Goal: Task Accomplishment & Management: Use online tool/utility

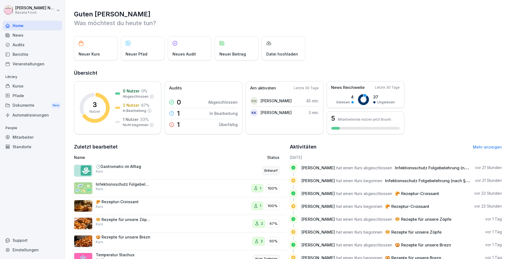
scroll to position [19, 0]
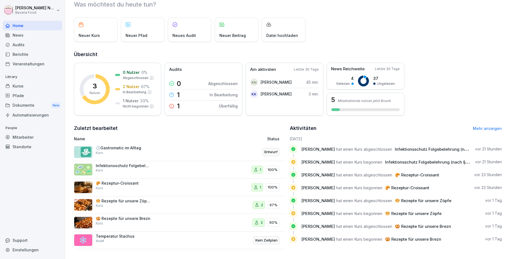
click at [32, 135] on div "Mitarbeiter" at bounding box center [33, 137] width 60 height 10
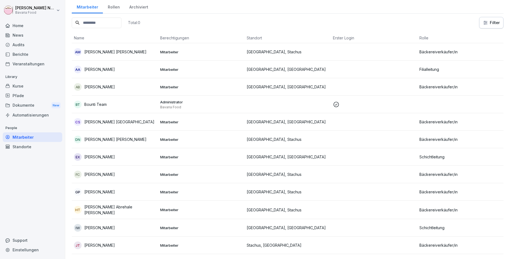
scroll to position [5, 0]
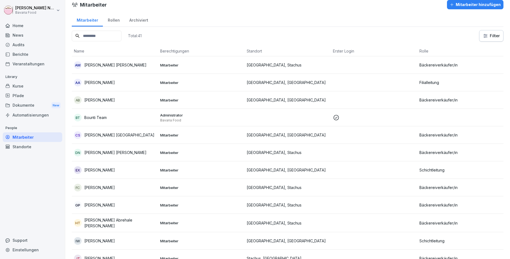
click at [110, 18] on div "Rollen" at bounding box center [114, 20] width 22 height 14
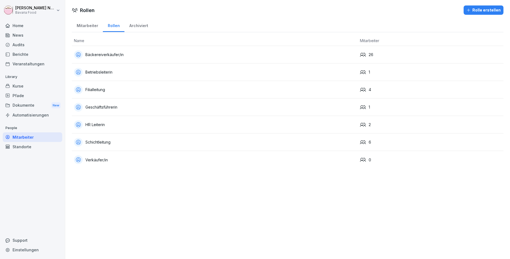
click at [149, 141] on div "Schichtleitung" at bounding box center [215, 142] width 282 height 9
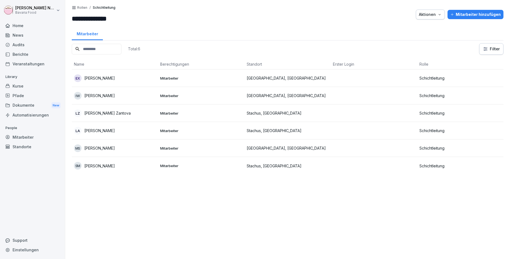
click at [83, 8] on p "Rollen" at bounding box center [82, 8] width 10 height 4
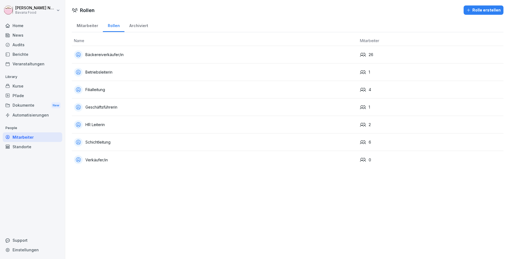
click at [159, 84] on td "Filialleitung" at bounding box center [215, 89] width 286 height 17
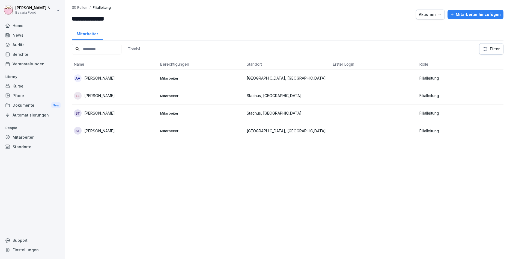
click at [128, 80] on div "AA [PERSON_NAME]" at bounding box center [115, 78] width 82 height 8
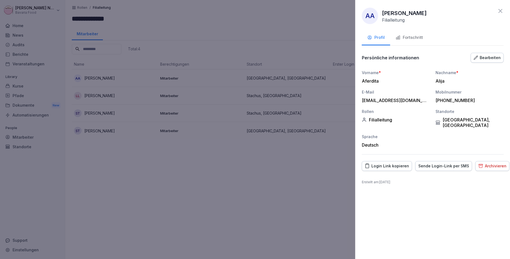
click at [121, 94] on div at bounding box center [255, 129] width 510 height 259
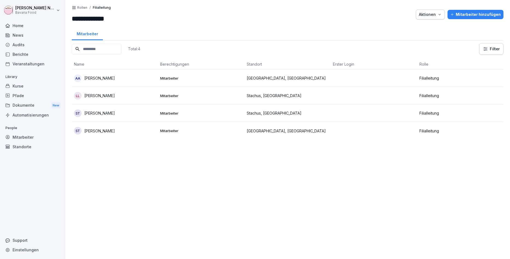
click at [121, 94] on div "LL [PERSON_NAME]" at bounding box center [115, 96] width 82 height 8
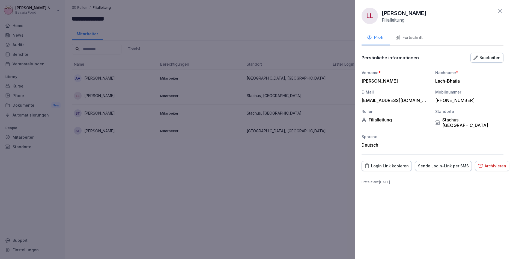
click at [388, 163] on div "Login Link kopieren" at bounding box center [387, 166] width 44 height 6
click at [500, 13] on icon at bounding box center [500, 11] width 7 height 7
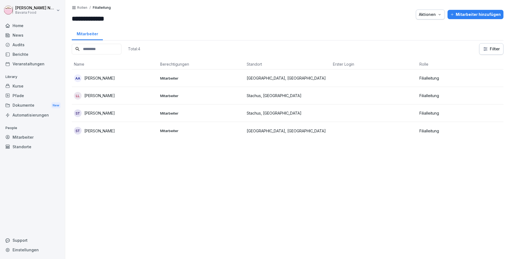
click at [23, 133] on div "Mitarbeiter" at bounding box center [33, 137] width 60 height 10
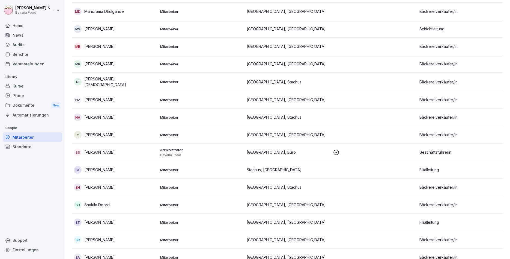
scroll to position [524, 0]
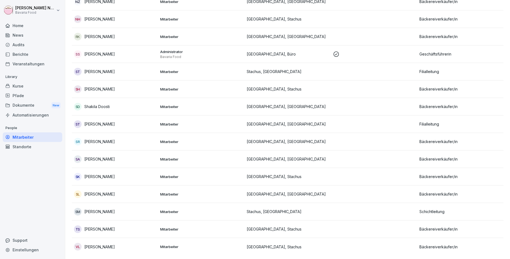
click at [35, 253] on div "Einstellungen" at bounding box center [33, 250] width 60 height 10
select select "**"
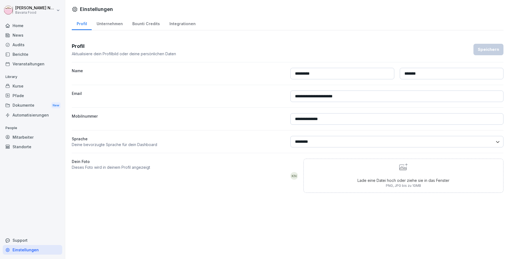
click at [27, 240] on div "Support" at bounding box center [33, 240] width 60 height 10
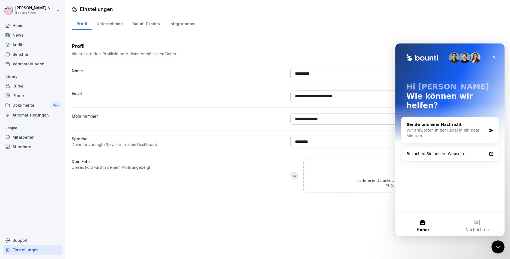
click at [38, 115] on div "Automatisierungen" at bounding box center [33, 115] width 60 height 10
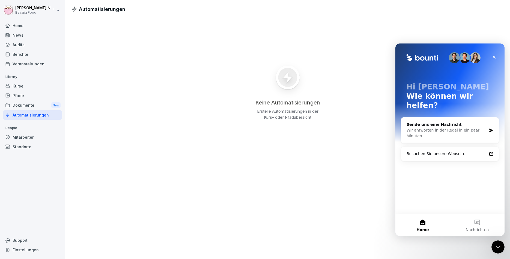
click at [276, 111] on p "Erstelle Automatisierungen in der Kurs- oder Pfadübersicht" at bounding box center [288, 114] width 68 height 12
click at [496, 249] on div "Intercom-Nachrichtendienst schließen" at bounding box center [497, 245] width 13 height 13
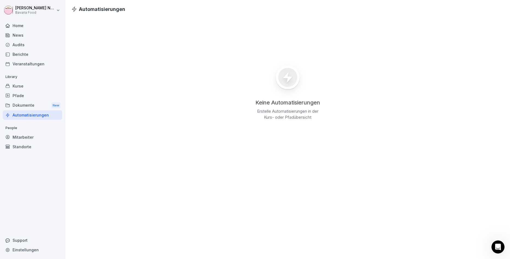
click at [295, 113] on p "Erstelle Automatisierungen in der Kurs- oder Pfadübersicht" at bounding box center [288, 114] width 68 height 12
click at [27, 114] on div "Automatisierungen" at bounding box center [33, 115] width 60 height 10
click at [29, 63] on div "Veranstaltungen" at bounding box center [33, 64] width 60 height 10
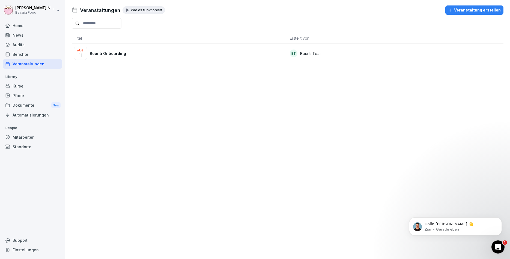
click at [32, 55] on div "Berichte" at bounding box center [33, 54] width 60 height 10
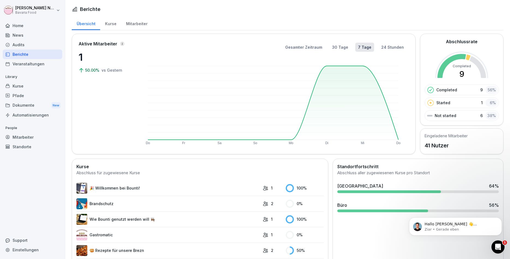
click at [18, 22] on div "Home" at bounding box center [33, 26] width 60 height 10
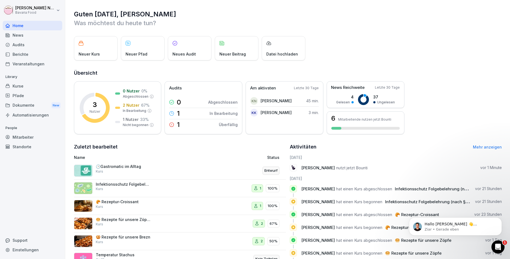
click at [320, 169] on span "[PERSON_NAME]" at bounding box center [318, 167] width 34 height 5
click at [26, 137] on div "Mitarbeiter" at bounding box center [33, 137] width 60 height 10
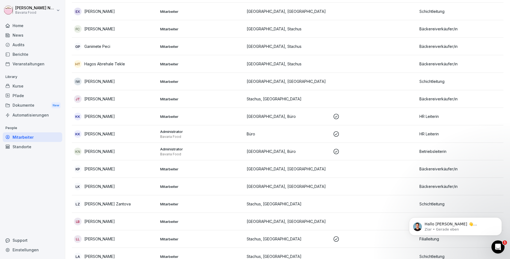
scroll to position [197, 0]
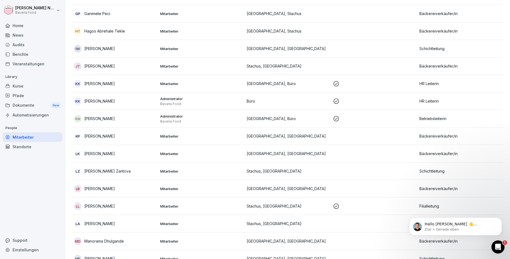
click at [339, 206] on icon at bounding box center [336, 206] width 7 height 7
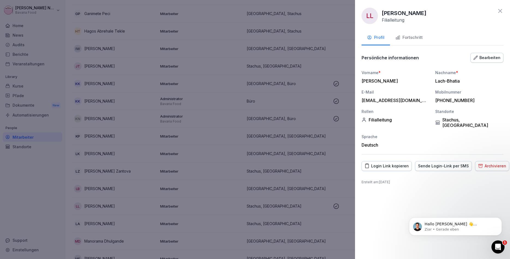
click at [338, 207] on div at bounding box center [255, 129] width 510 height 259
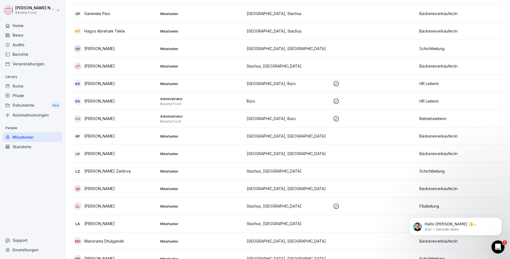
click at [338, 207] on icon at bounding box center [336, 205] width 5 height 5
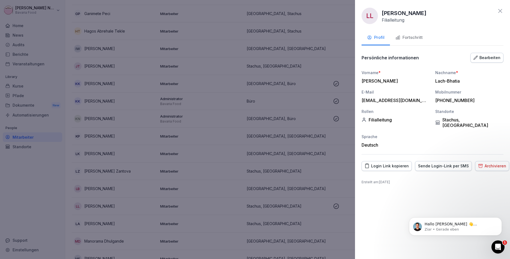
click at [338, 207] on div at bounding box center [255, 129] width 510 height 259
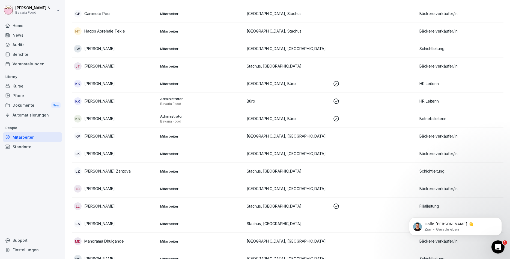
click at [336, 224] on td at bounding box center [374, 223] width 86 height 17
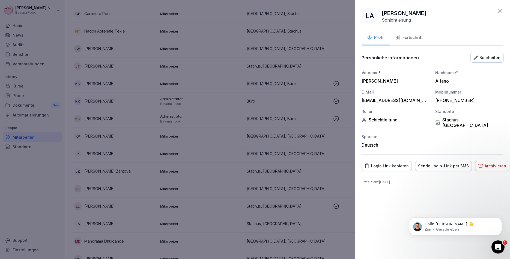
click at [340, 209] on div at bounding box center [255, 129] width 510 height 259
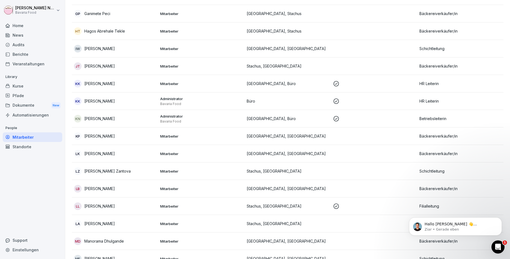
click at [340, 209] on icon at bounding box center [336, 206] width 7 height 7
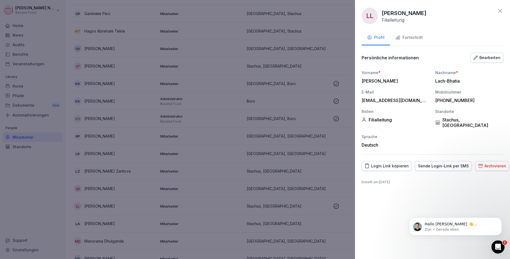
click at [500, 14] on icon at bounding box center [500, 11] width 7 height 7
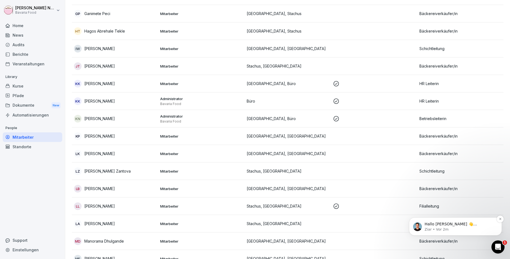
click at [432, 226] on p "Hallo [PERSON_NAME] 👋 Willkommen in Bounti 🙌 Schaue dich um! Wenn du Fragen has…" at bounding box center [460, 223] width 70 height 5
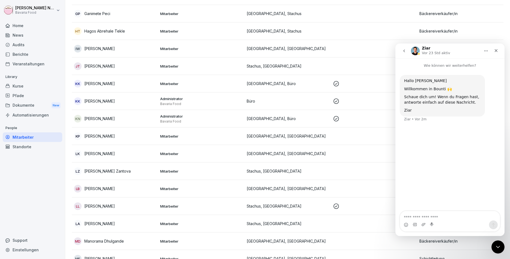
click at [412, 215] on textarea "Nachricht senden..." at bounding box center [450, 215] width 100 height 9
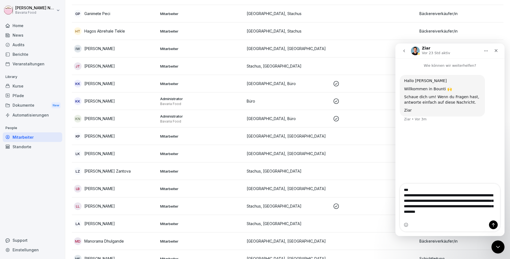
type textarea "**********"
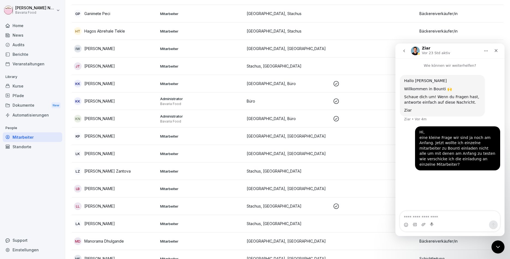
click at [337, 116] on icon at bounding box center [336, 118] width 5 height 5
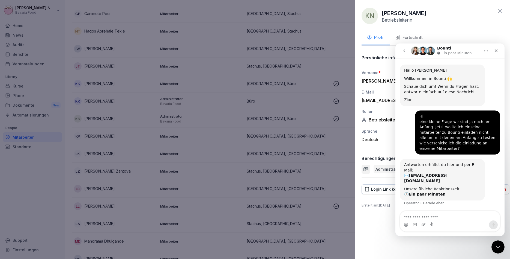
scroll to position [11, 0]
click at [332, 118] on div at bounding box center [255, 129] width 510 height 259
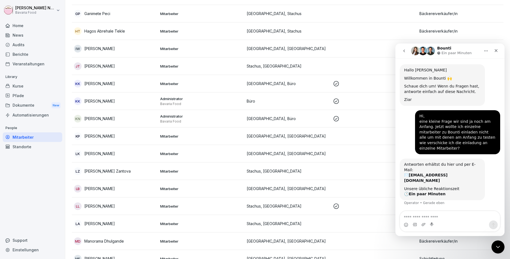
click at [332, 118] on td at bounding box center [374, 118] width 86 height 17
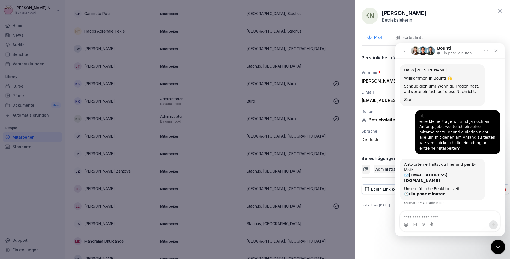
click at [497, 245] on icon "Intercom-Nachrichtendienst schließen" at bounding box center [497, 245] width 7 height 7
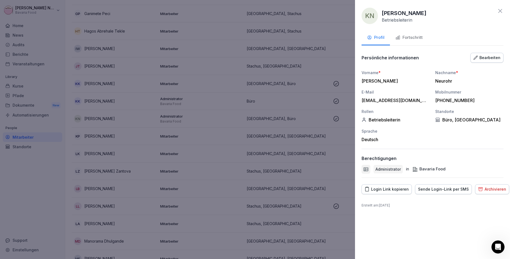
click at [413, 38] on div "Fortschritt" at bounding box center [409, 37] width 27 height 6
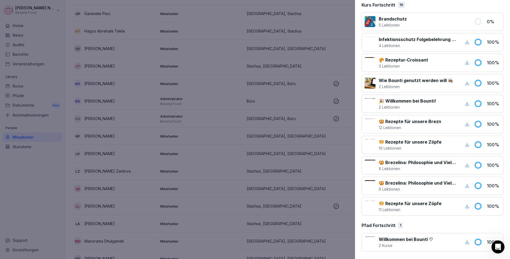
scroll to position [0, 0]
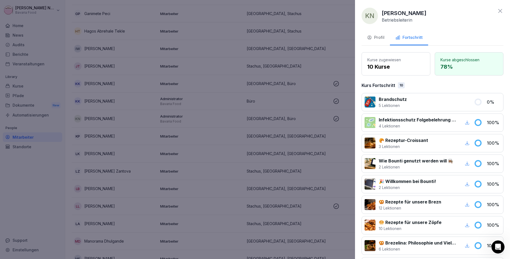
click at [380, 40] on div "Profil" at bounding box center [375, 37] width 17 height 6
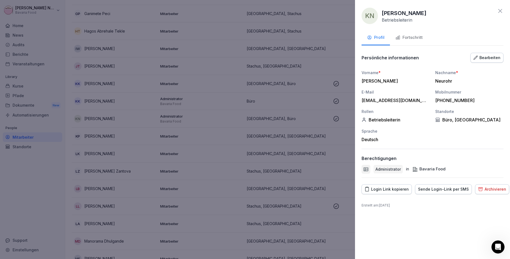
click at [501, 11] on icon at bounding box center [500, 11] width 4 height 4
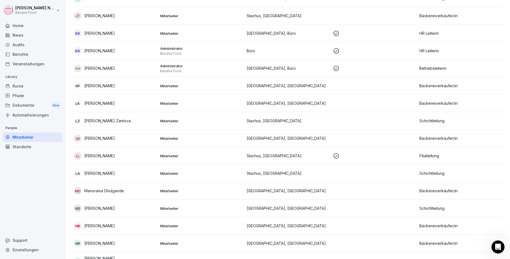
scroll to position [295, 0]
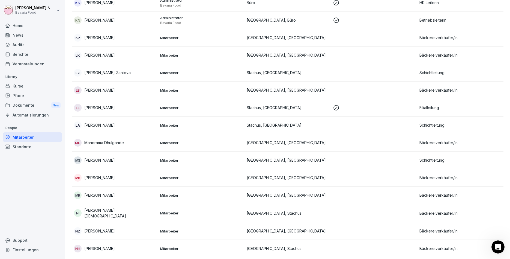
click at [344, 107] on p at bounding box center [374, 107] width 82 height 7
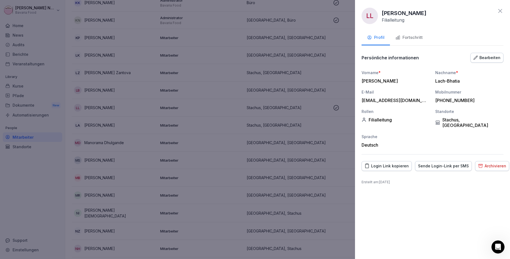
click at [486, 56] on div "Bearbeiten" at bounding box center [487, 58] width 27 height 6
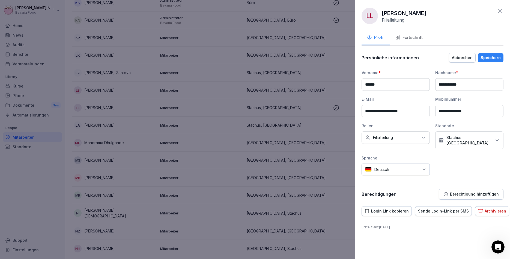
click at [498, 9] on icon at bounding box center [500, 11] width 7 height 7
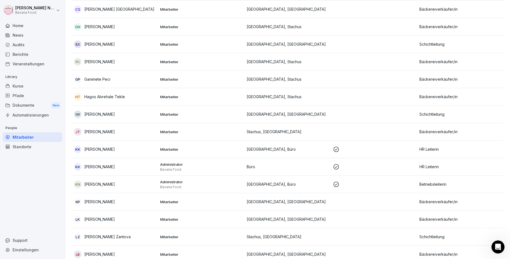
scroll to position [0, 0]
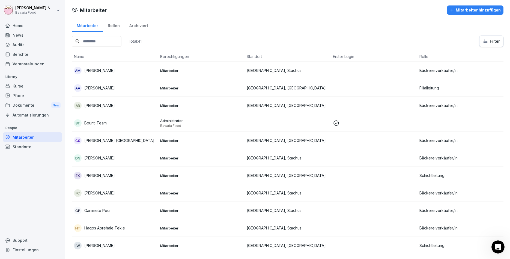
click at [111, 25] on div "Rollen" at bounding box center [114, 25] width 22 height 14
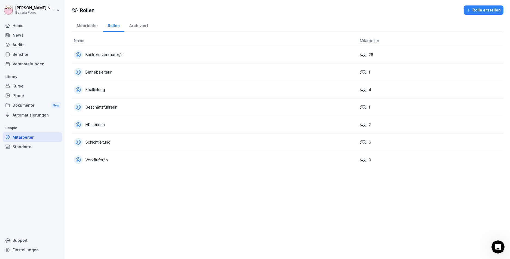
click at [126, 22] on div "Archiviert" at bounding box center [138, 25] width 28 height 14
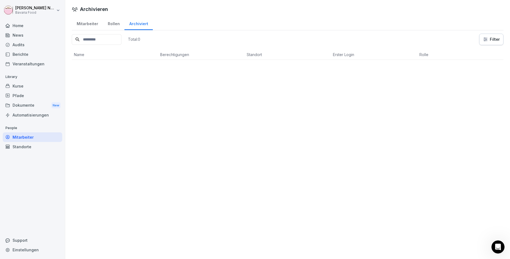
click at [135, 25] on div "Archiviert" at bounding box center [138, 23] width 28 height 14
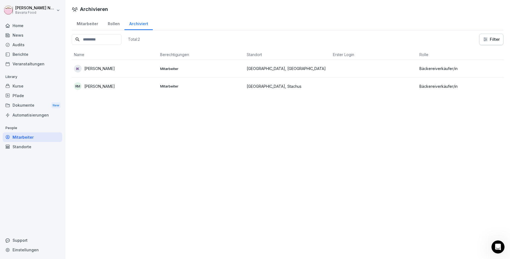
click at [85, 23] on div "Mitarbeiter" at bounding box center [87, 23] width 31 height 14
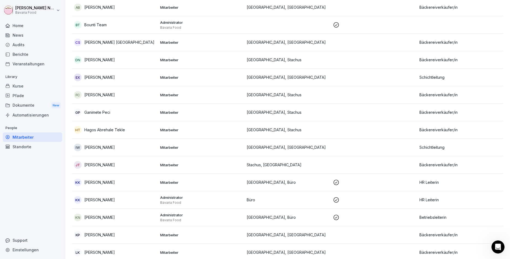
scroll to position [98, 0]
click at [497, 249] on icon "Intercom-Nachrichtendienst öffnen" at bounding box center [497, 245] width 9 height 9
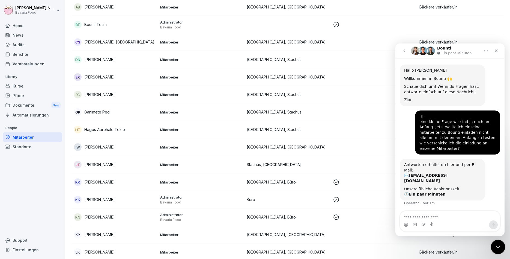
scroll to position [11, 0]
click at [13, 176] on div "Home News Audits Berichte Veranstaltungen Library Kurse Pfade Dokumente New Aut…" at bounding box center [33, 136] width 60 height 238
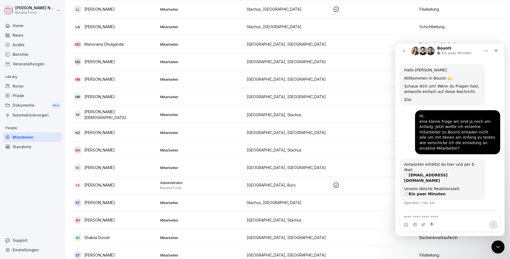
scroll to position [491, 0]
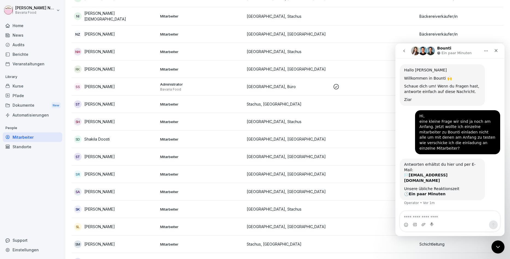
click at [132, 89] on div "SS [PERSON_NAME]" at bounding box center [115, 87] width 82 height 8
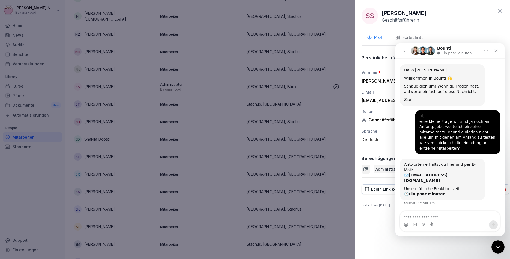
click at [132, 89] on div at bounding box center [255, 129] width 510 height 259
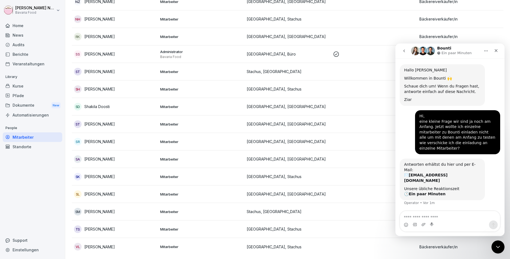
scroll to position [491, 0]
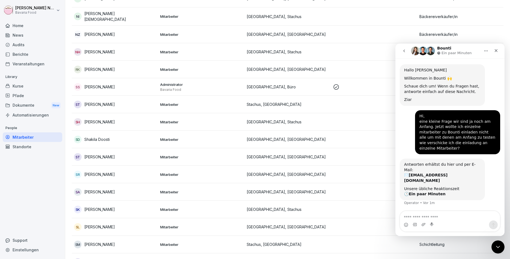
click at [338, 85] on icon at bounding box center [336, 87] width 7 height 7
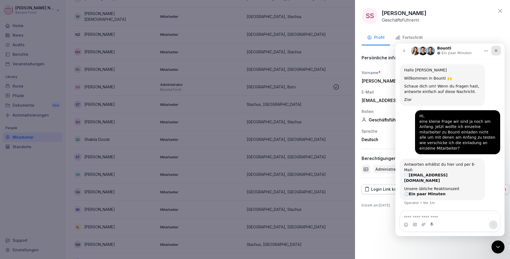
click at [498, 52] on icon "Schließen" at bounding box center [496, 50] width 4 height 4
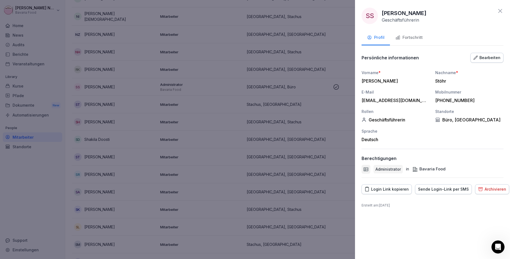
click at [500, 9] on icon at bounding box center [500, 11] width 7 height 7
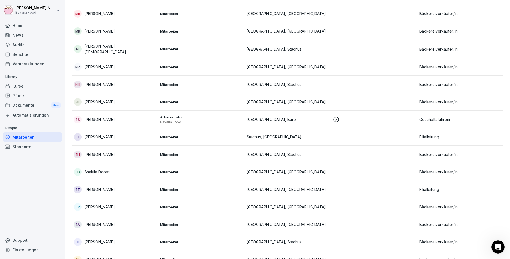
scroll to position [524, 0]
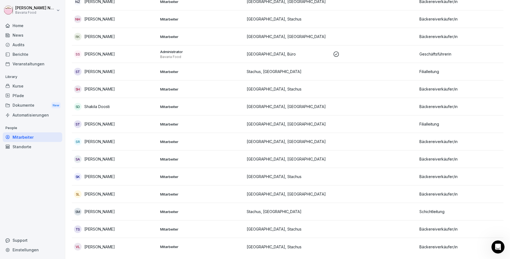
click at [8, 42] on div "Audits" at bounding box center [33, 45] width 60 height 10
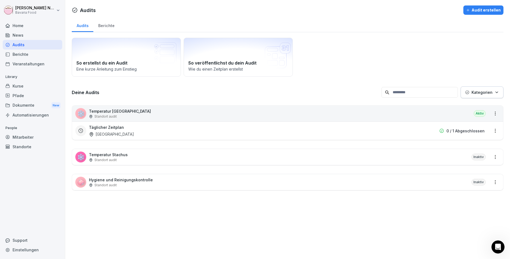
click at [173, 158] on div "❄️ Temperatur Stachus Standort audit Inaktiv" at bounding box center [287, 157] width 431 height 16
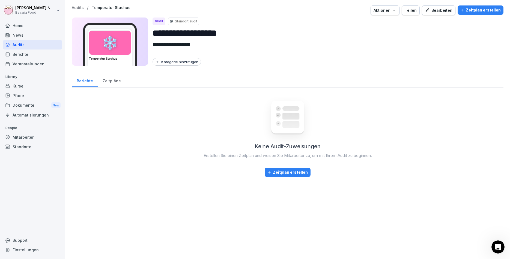
click at [434, 13] on div "Bearbeiten" at bounding box center [439, 10] width 28 height 6
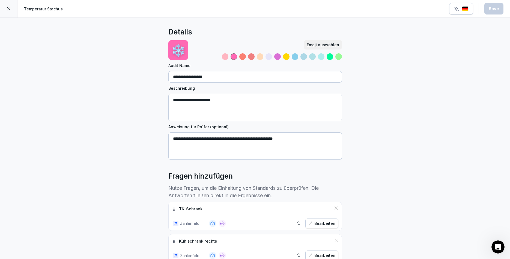
click at [5, 10] on div at bounding box center [8, 8] width 17 height 17
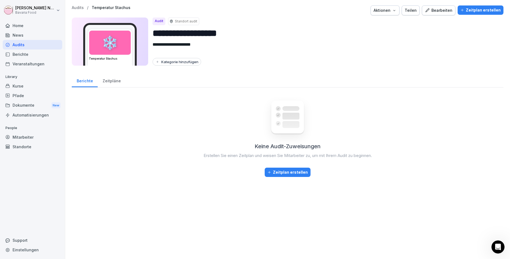
click at [108, 82] on div "Zeitpläne" at bounding box center [112, 80] width 28 height 14
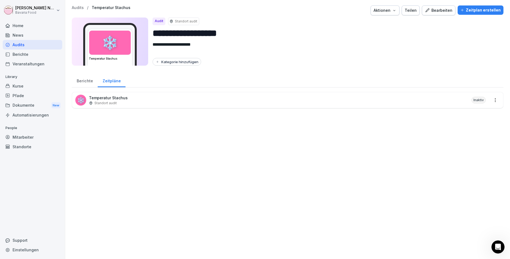
click at [146, 104] on div "❄️ Temperatur Stachus Standort audit Inaktiv" at bounding box center [287, 100] width 431 height 16
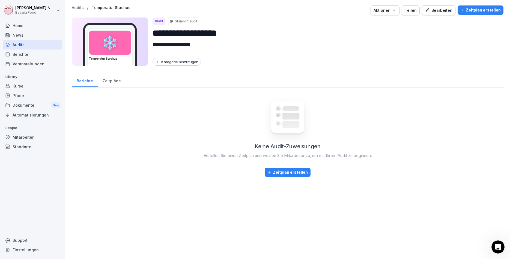
click at [273, 167] on div "Keine Audit-Zuweisungen Erstellen Sie einen Zeitplan und weisen Sie Mitarbeiter…" at bounding box center [288, 134] width 432 height 85
click at [274, 173] on div "Zeitplan erstellen" at bounding box center [288, 172] width 40 height 6
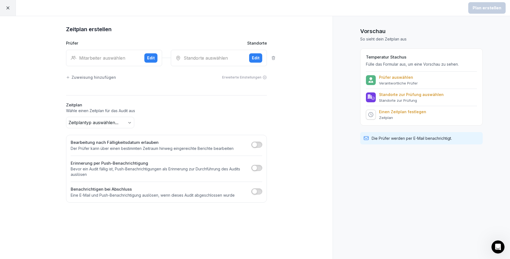
click at [132, 61] on div "Mitarbeiter auswählen" at bounding box center [105, 58] width 69 height 7
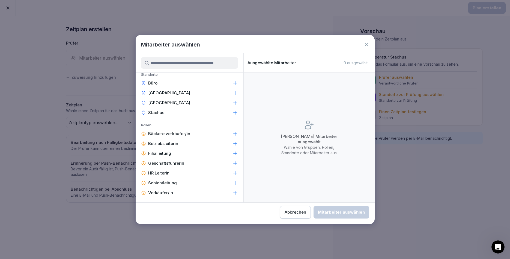
scroll to position [66, 0]
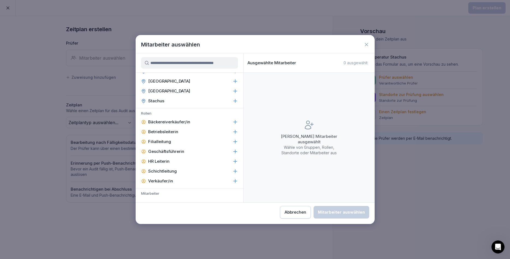
click at [177, 170] on div "Schichtleitung" at bounding box center [190, 171] width 108 height 10
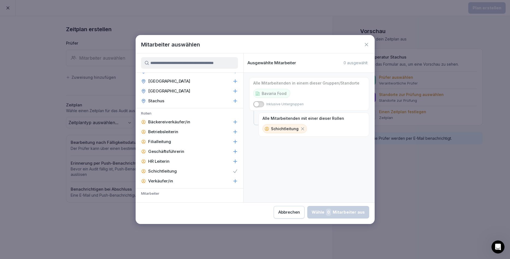
click at [173, 131] on p "Betriebsleiterin" at bounding box center [163, 131] width 30 height 5
click at [168, 145] on div "Filialleitung" at bounding box center [190, 141] width 108 height 10
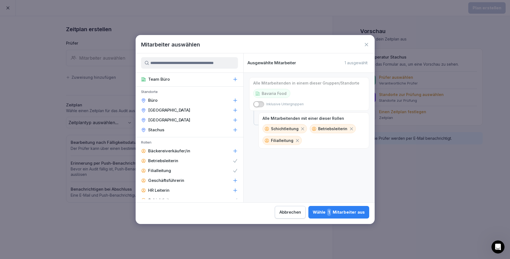
scroll to position [33, 0]
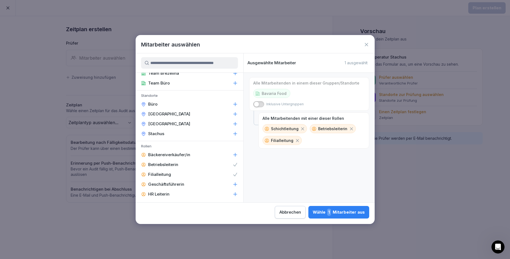
click at [176, 134] on div "Stachus" at bounding box center [190, 134] width 108 height 10
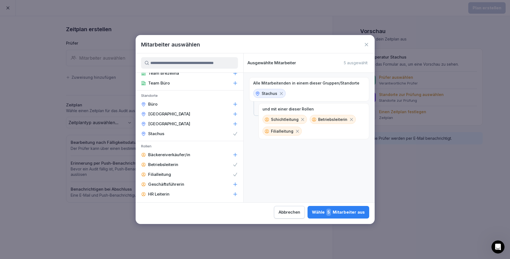
click at [182, 110] on div "[GEOGRAPHIC_DATA]" at bounding box center [190, 114] width 108 height 10
click at [279, 91] on icon at bounding box center [281, 93] width 5 height 5
click at [302, 92] on icon at bounding box center [304, 93] width 5 height 5
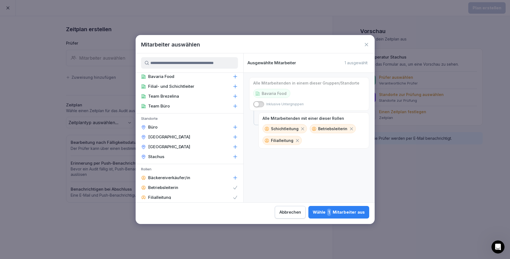
scroll to position [0, 0]
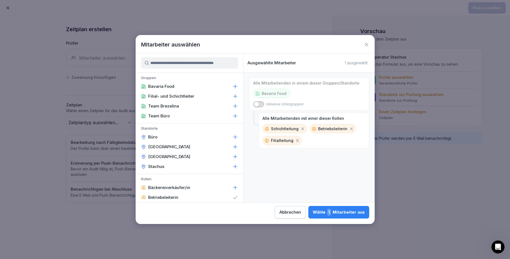
click at [209, 97] on div "Filial- und Schichtleiter" at bounding box center [190, 96] width 108 height 10
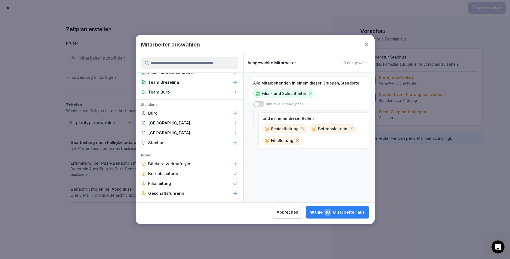
scroll to position [33, 0]
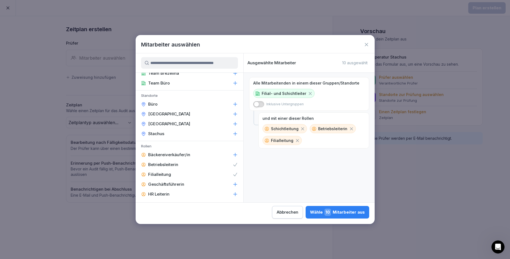
click at [310, 214] on div "Wähle 10 Mitarbeiter aus" at bounding box center [337, 211] width 55 height 7
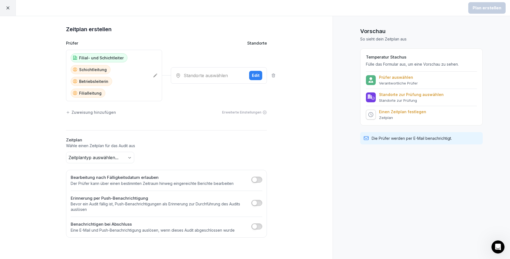
click at [130, 146] on body "Plan erstellen Zeitplan erstellen Prüfer Standorte Filial- und Schichtleiter Sc…" at bounding box center [255, 129] width 510 height 259
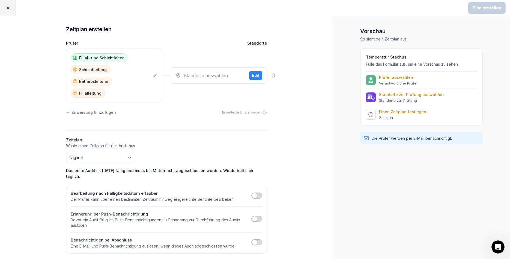
click at [141, 33] on h1 "Zeitplan erstellen" at bounding box center [166, 29] width 201 height 9
click at [244, 72] on div "Standorte auswählen" at bounding box center [210, 75] width 69 height 7
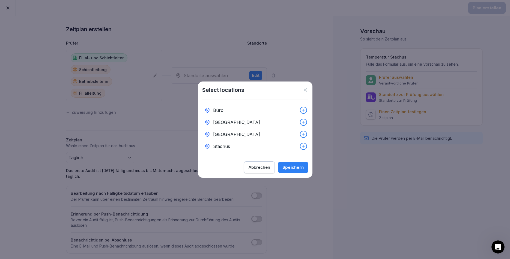
click at [239, 150] on div "Stachus" at bounding box center [255, 146] width 106 height 12
click at [285, 163] on button "Speichern" at bounding box center [293, 166] width 30 height 11
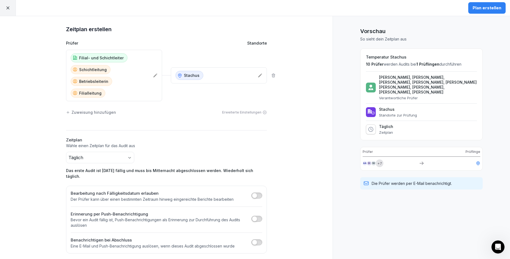
click at [156, 73] on icon at bounding box center [155, 75] width 4 height 4
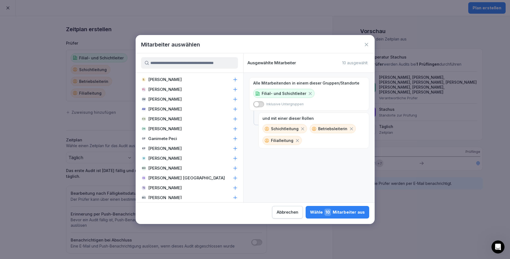
scroll to position [370, 0]
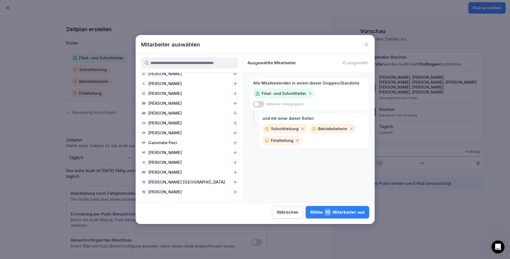
click at [175, 121] on p "[PERSON_NAME]" at bounding box center [165, 122] width 34 height 5
click at [311, 214] on div "Wähle 11 Mitarbeiter aus" at bounding box center [338, 211] width 54 height 7
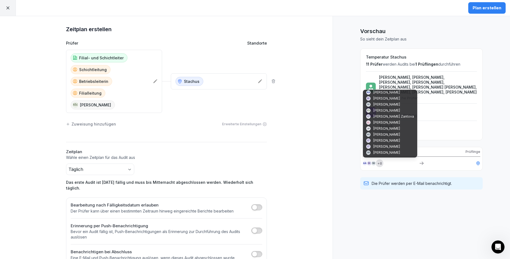
scroll to position [4, 0]
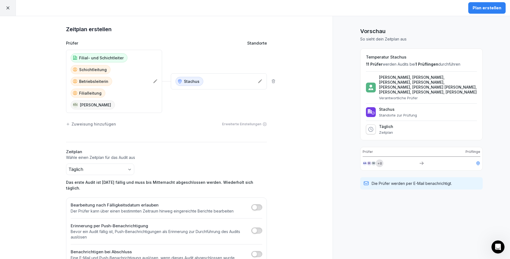
click at [379, 225] on div "Vorschau So sieht dein Zeitplan aus Temperatur Stachus 11 Prüfer werden Audits …" at bounding box center [421, 144] width 177 height 257
click at [10, 10] on icon at bounding box center [7, 7] width 5 height 5
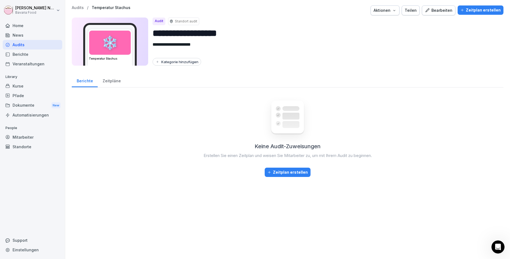
click at [289, 170] on div "Zeitplan erstellen" at bounding box center [288, 172] width 40 height 6
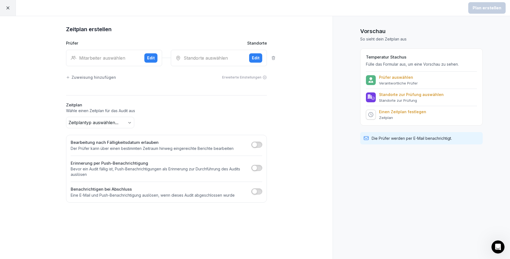
click at [106, 56] on div "Mitarbeiter auswählen" at bounding box center [105, 58] width 69 height 7
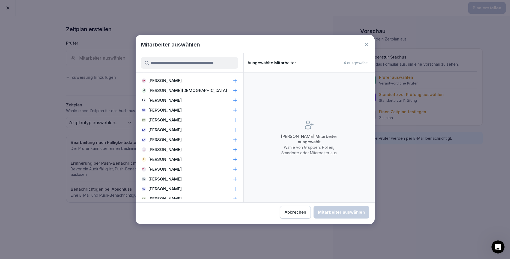
scroll to position [328, 0]
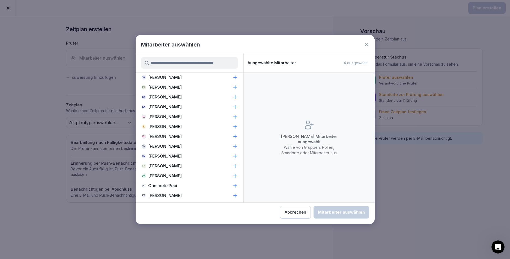
click at [176, 165] on p "[PERSON_NAME]" at bounding box center [165, 165] width 34 height 5
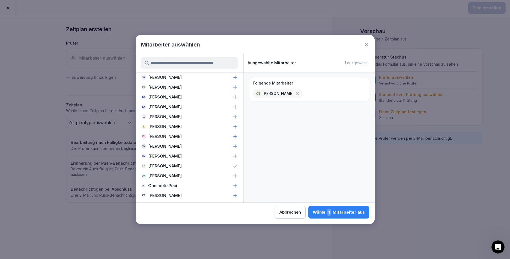
click at [313, 209] on div "Wähle 1 Mitarbeiter aus" at bounding box center [339, 211] width 52 height 7
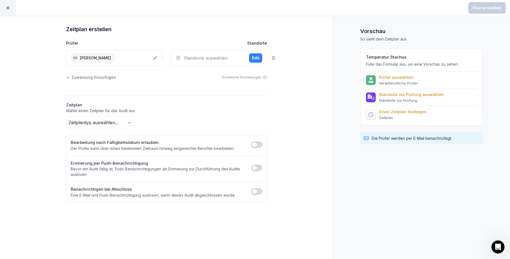
click at [225, 57] on div "Standorte auswählen" at bounding box center [210, 58] width 69 height 7
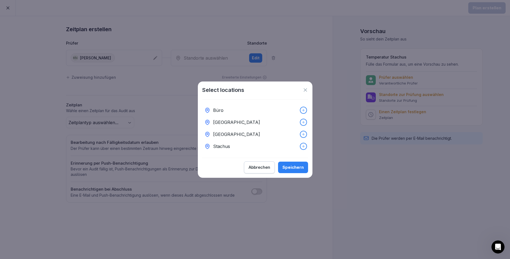
click at [240, 144] on div "Stachus" at bounding box center [255, 146] width 106 height 12
click at [290, 169] on div "Speichern" at bounding box center [293, 167] width 21 height 6
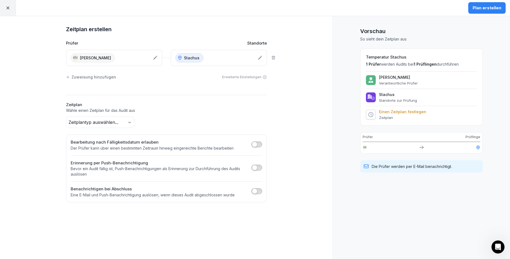
click at [483, 12] on button "Plan erstellen" at bounding box center [486, 7] width 37 height 11
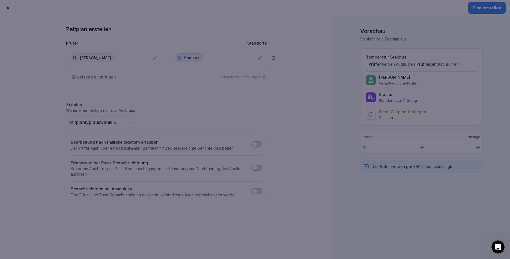
click at [226, 229] on div at bounding box center [255, 129] width 510 height 259
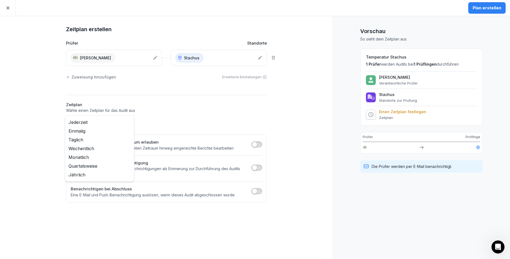
click at [127, 126] on body "Plan erstellen Zeitplan erstellen Prüfer Standorte KN [PERSON_NAME] Stachus Zuw…" at bounding box center [255, 129] width 510 height 259
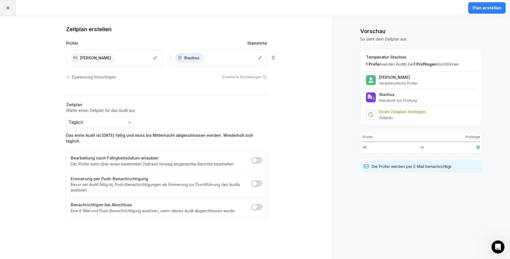
click at [484, 8] on div "Plan erstellen" at bounding box center [487, 8] width 29 height 6
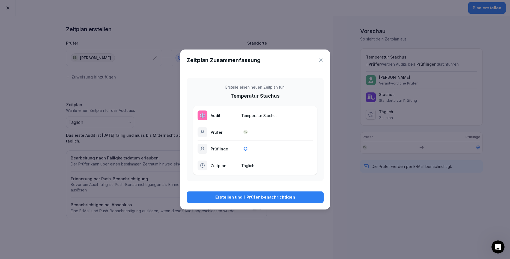
click at [263, 199] on div "Erstellen und 1 Prüfer benachrichtigen" at bounding box center [255, 197] width 128 height 6
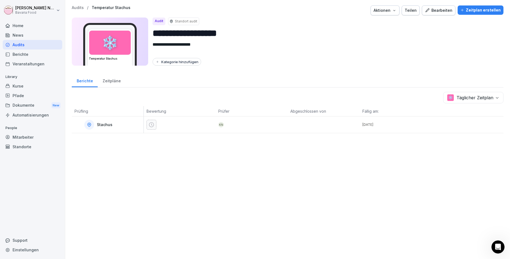
click at [106, 126] on p "Stachus" at bounding box center [105, 124] width 16 height 5
click at [186, 21] on p "Standort audit" at bounding box center [186, 21] width 22 height 5
click at [19, 48] on div "Audits" at bounding box center [33, 45] width 60 height 10
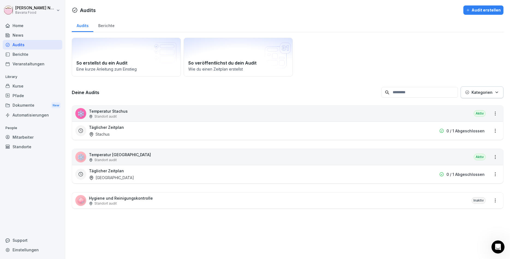
click at [486, 9] on div "Audit erstellen" at bounding box center [483, 10] width 35 height 6
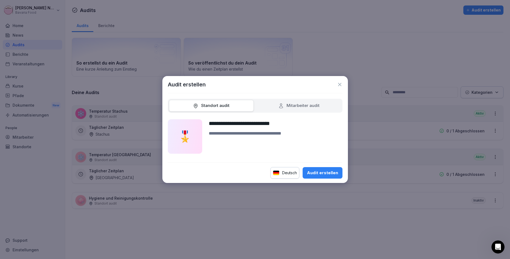
type input "**********"
click at [201, 102] on span at bounding box center [211, 106] width 85 height 12
drag, startPoint x: 201, startPoint y: 102, endPoint x: 201, endPoint y: 110, distance: 8.2
click at [201, 110] on span at bounding box center [211, 106] width 85 height 12
click at [202, 107] on div "Standort audit" at bounding box center [211, 105] width 37 height 6
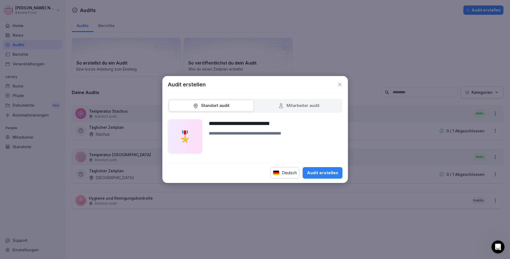
click at [321, 173] on div "Audit erstellen" at bounding box center [322, 173] width 31 height 6
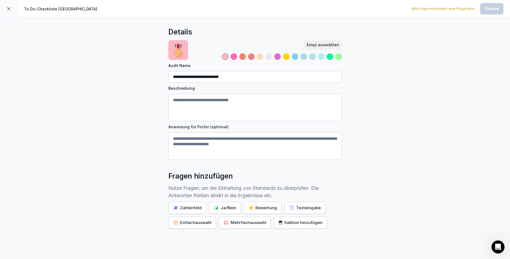
click at [221, 110] on textarea "Beschreibung" at bounding box center [255, 107] width 174 height 27
click at [331, 55] on div at bounding box center [330, 56] width 7 height 7
click at [323, 44] on div "Emoji auswählen" at bounding box center [323, 45] width 32 height 6
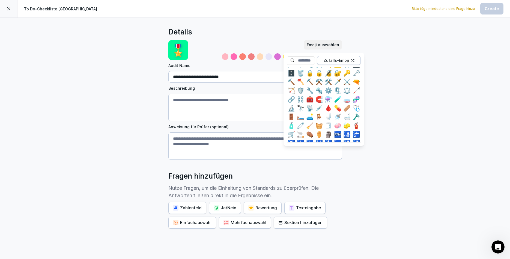
scroll to position [1310, 0]
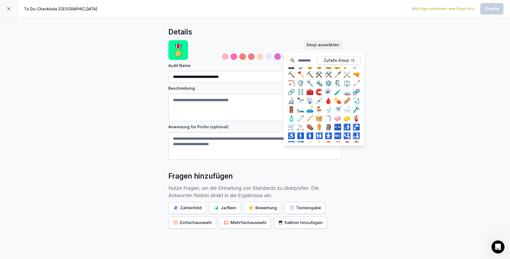
click at [313, 118] on div "🧹" at bounding box center [309, 118] width 9 height 9
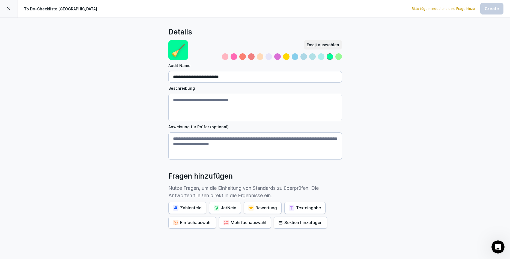
click at [150, 84] on div "**********" at bounding box center [255, 150] width 510 height 265
click at [321, 56] on div at bounding box center [321, 56] width 7 height 7
click at [201, 220] on div "Einfachauswahl" at bounding box center [192, 222] width 38 height 6
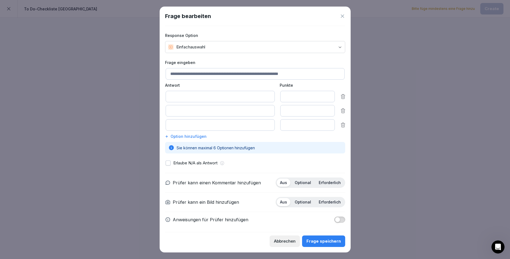
click at [342, 14] on icon at bounding box center [342, 15] width 5 height 5
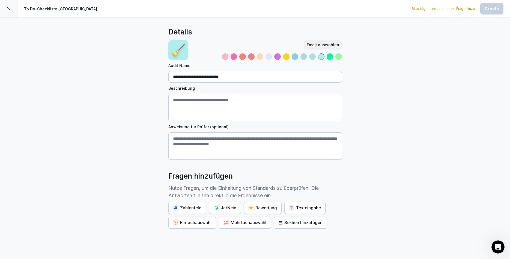
click at [230, 210] on button "Ja/Nein" at bounding box center [225, 207] width 32 height 12
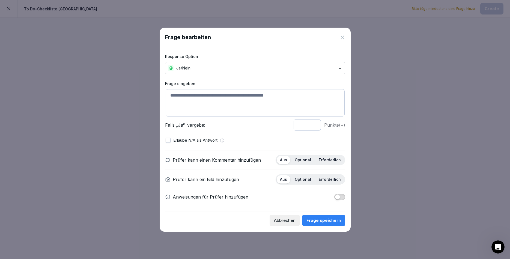
click at [210, 101] on textarea at bounding box center [255, 102] width 179 height 27
click at [301, 96] on textarea "**********" at bounding box center [255, 102] width 179 height 27
click at [290, 96] on textarea "**********" at bounding box center [255, 102] width 179 height 27
click at [294, 97] on textarea "**********" at bounding box center [255, 102] width 179 height 27
click at [210, 104] on textarea "**********" at bounding box center [255, 102] width 179 height 27
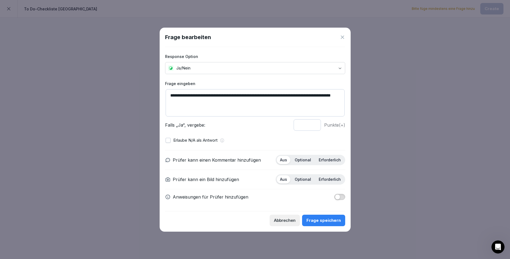
type textarea "**********"
click at [326, 222] on div "Frage speichern" at bounding box center [324, 220] width 34 height 6
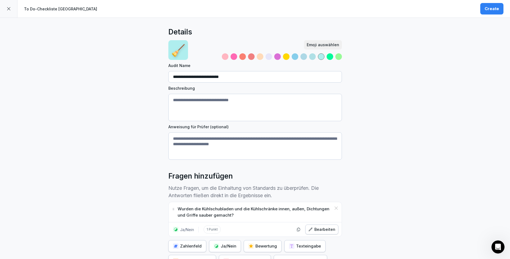
click at [487, 11] on div "Create" at bounding box center [492, 9] width 14 height 6
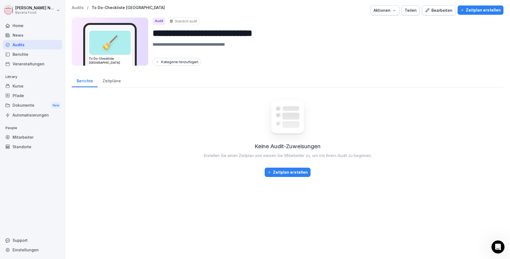
click at [453, 10] on div "Bearbeiten" at bounding box center [439, 10] width 28 height 6
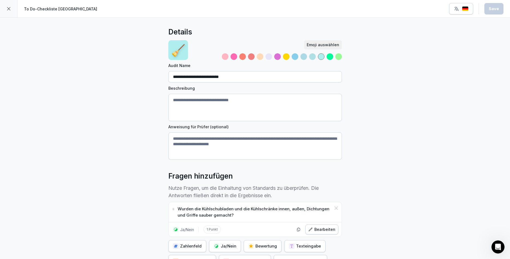
click at [8, 5] on div at bounding box center [8, 8] width 17 height 17
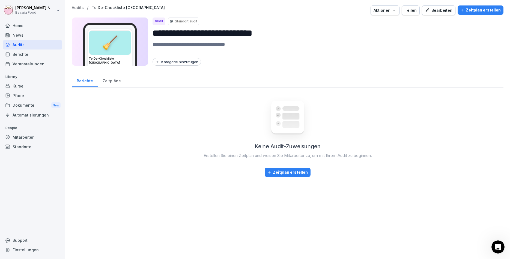
click at [383, 8] on div "Aktionen" at bounding box center [385, 10] width 23 height 6
click at [417, 10] on div "Teilen" at bounding box center [411, 10] width 12 height 6
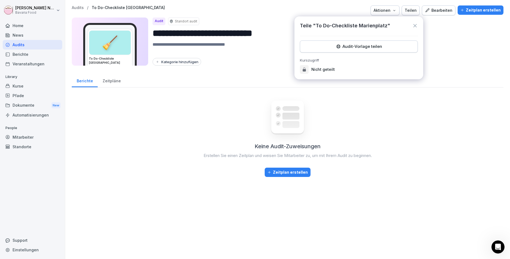
click at [403, 44] on div "Audit-Vorlage teilen" at bounding box center [359, 46] width 109 height 6
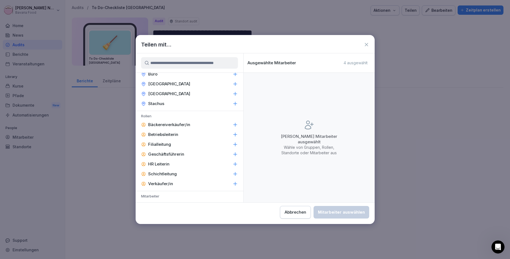
scroll to position [66, 0]
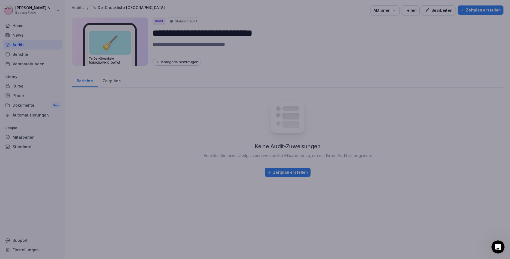
click at [460, 119] on div at bounding box center [255, 129] width 510 height 259
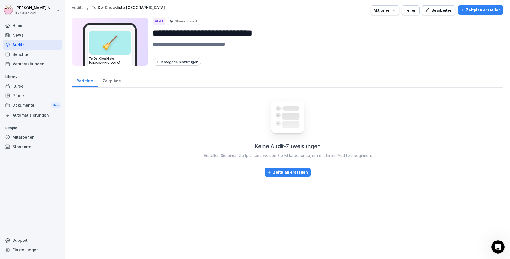
click at [117, 79] on div "Zeitpläne" at bounding box center [112, 80] width 28 height 14
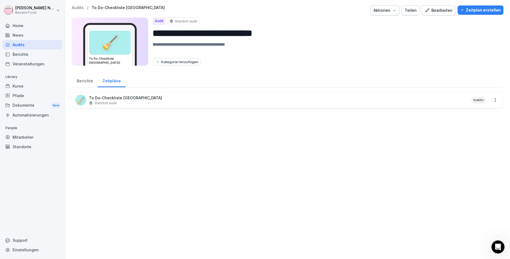
click at [116, 99] on p "To Do-Checkliste [GEOGRAPHIC_DATA]" at bounding box center [125, 98] width 73 height 6
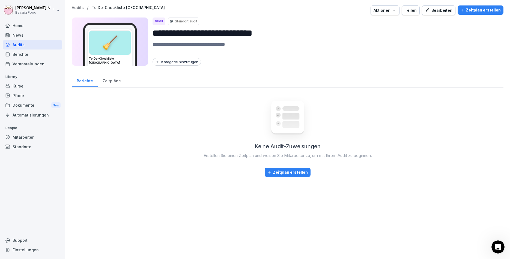
click at [289, 172] on div "Zeitplan erstellen" at bounding box center [288, 172] width 40 height 6
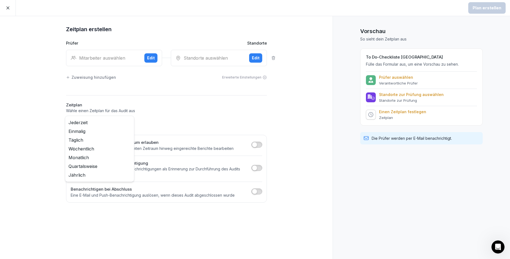
click at [127, 124] on body "Plan erstellen Zeitplan erstellen Prüfer Standorte Mitarbeiter auswählen Edit S…" at bounding box center [255, 129] width 510 height 259
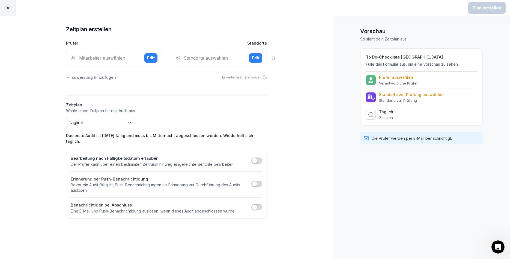
click at [138, 56] on div "Mitarbeiter auswählen" at bounding box center [105, 58] width 69 height 7
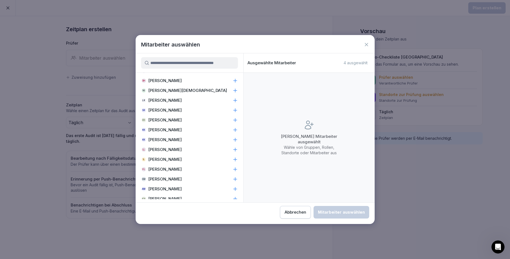
scroll to position [328, 0]
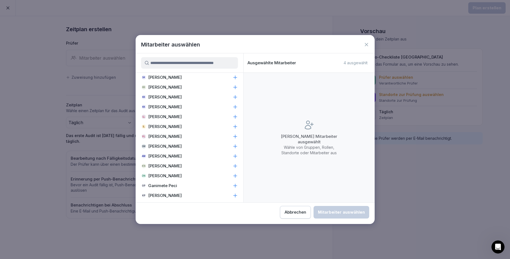
click at [178, 165] on p "[PERSON_NAME]" at bounding box center [165, 165] width 34 height 5
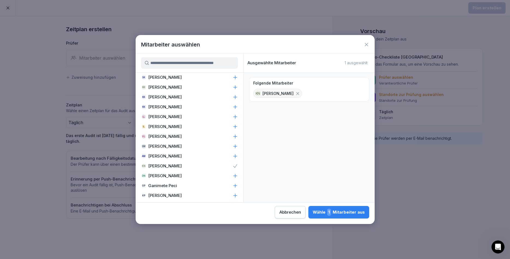
click at [313, 214] on div "Wähle 1 Mitarbeiter aus" at bounding box center [339, 211] width 52 height 7
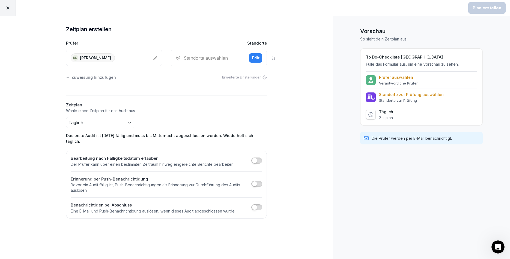
click at [402, 79] on p "Prüfer auswählen" at bounding box center [398, 77] width 39 height 5
click at [208, 58] on div "Standorte auswählen" at bounding box center [210, 58] width 69 height 7
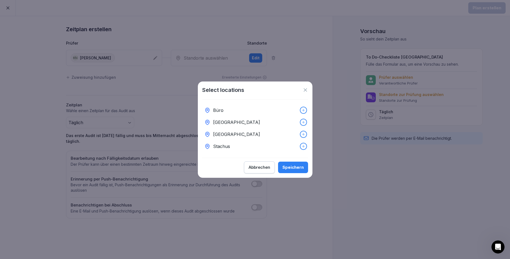
click at [226, 122] on p "[GEOGRAPHIC_DATA]" at bounding box center [236, 122] width 47 height 7
click at [302, 168] on div "Speichern" at bounding box center [293, 167] width 21 height 6
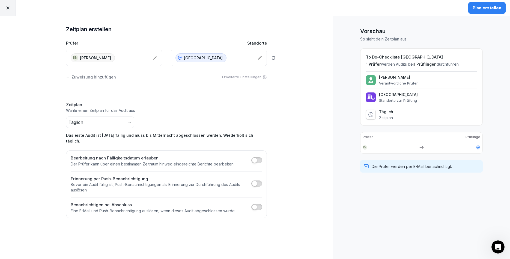
click at [484, 6] on div "Plan erstellen" at bounding box center [487, 8] width 29 height 6
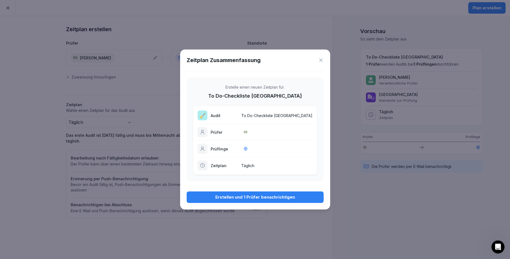
click at [240, 199] on div "Erstellen und 1 Prüfer benachrichtigen" at bounding box center [255, 197] width 128 height 6
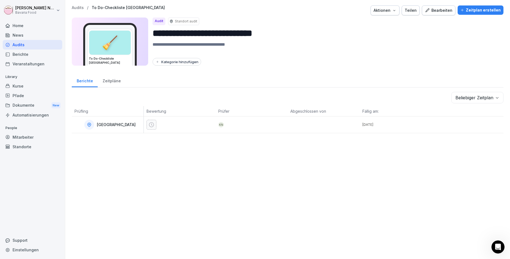
click at [438, 9] on div "Bearbeiten" at bounding box center [439, 10] width 28 height 6
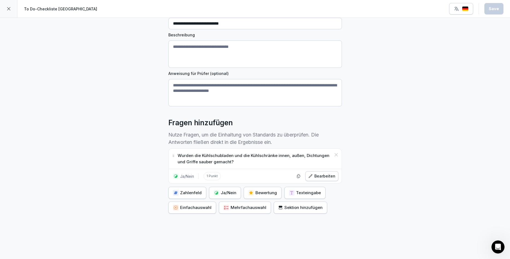
scroll to position [63, 0]
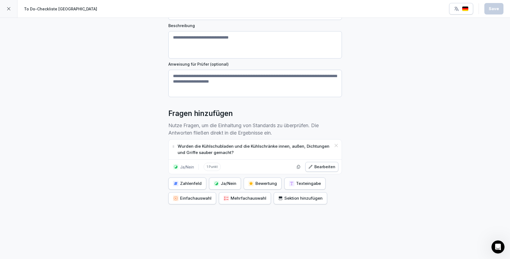
click at [313, 167] on icon "button" at bounding box center [310, 166] width 4 height 4
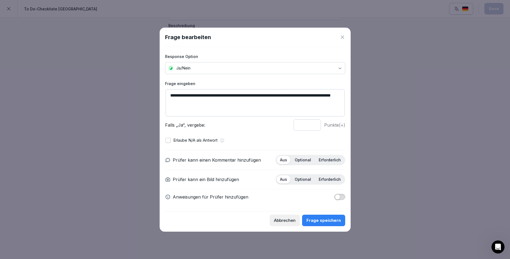
click at [300, 158] on p "Optional" at bounding box center [303, 159] width 16 height 5
click at [315, 219] on div "Frage speichern" at bounding box center [324, 220] width 34 height 6
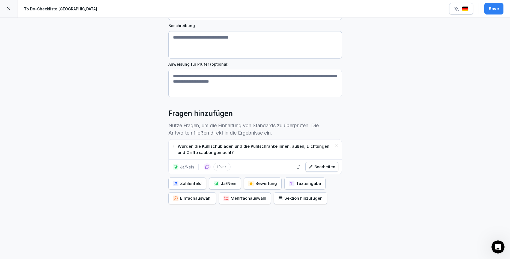
click at [222, 184] on div "Ja/Nein" at bounding box center [225, 183] width 23 height 6
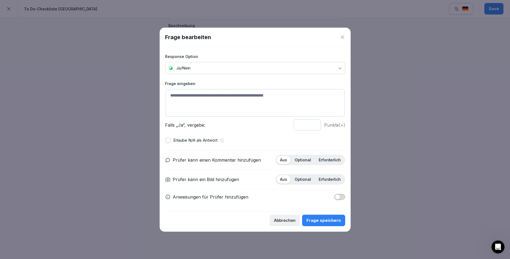
click at [210, 99] on textarea at bounding box center [255, 102] width 179 height 27
type textarea "*********"
click at [493, 249] on div "Intercom-Nachrichtendienst öffnen" at bounding box center [497, 246] width 18 height 18
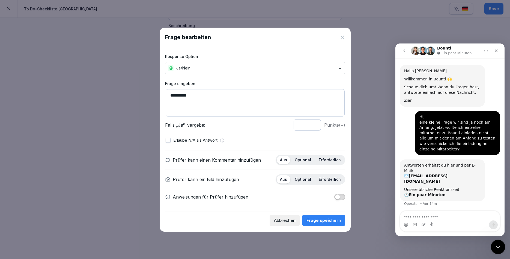
scroll to position [11, 0]
click at [495, 248] on icon "Intercom-Nachrichtendienst schließen" at bounding box center [497, 245] width 7 height 7
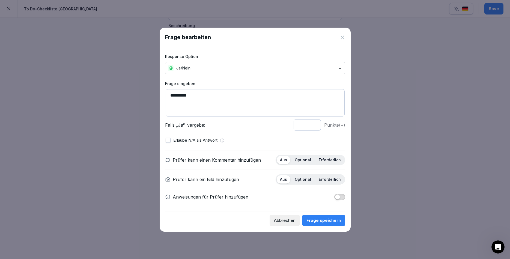
click at [231, 98] on textarea "*********" at bounding box center [255, 102] width 179 height 27
click at [497, 248] on icon "Intercom-Nachrichtendienst öffnen" at bounding box center [497, 245] width 9 height 9
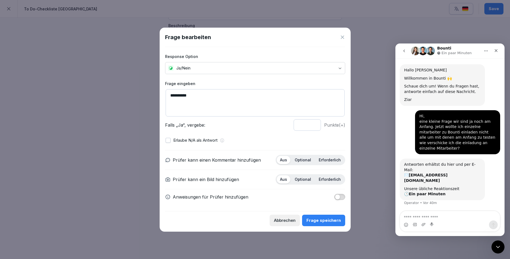
click at [482, 251] on div at bounding box center [255, 129] width 510 height 259
click at [344, 33] on div "Frage bearbeiten" at bounding box center [255, 37] width 180 height 8
